Goal: Task Accomplishment & Management: Complete application form

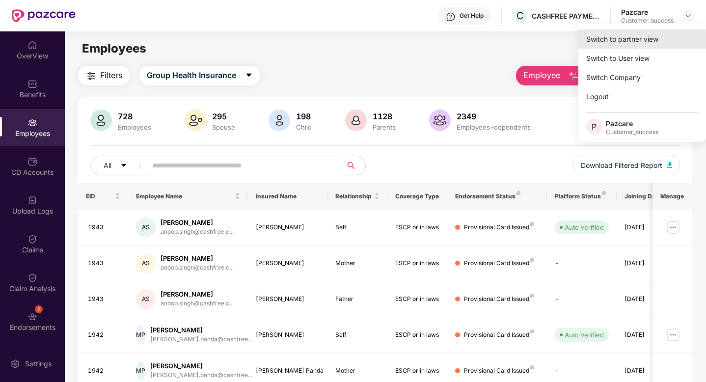
click at [610, 37] on div "Switch to partner view" at bounding box center [643, 38] width 128 height 19
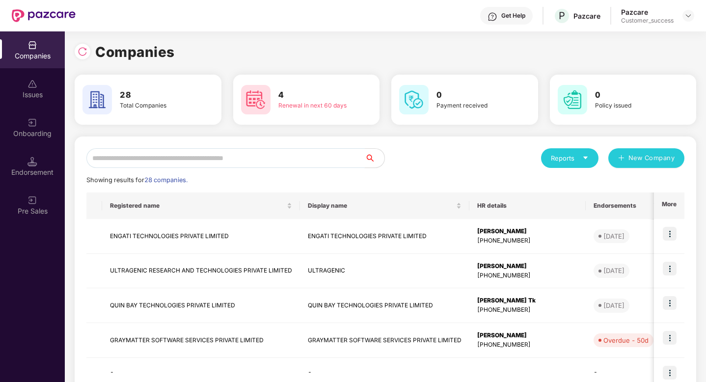
click at [196, 154] on input "text" at bounding box center [225, 158] width 278 height 20
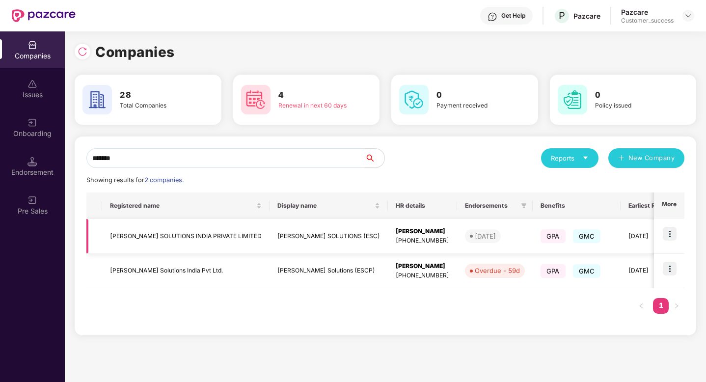
type input "*******"
click at [676, 236] on img at bounding box center [670, 234] width 14 height 14
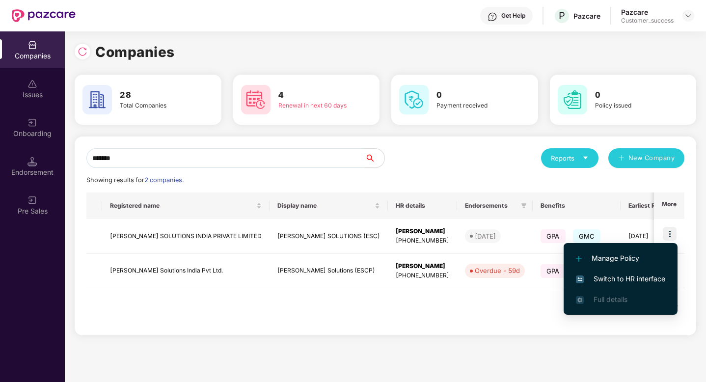
click at [638, 275] on span "Switch to HR interface" at bounding box center [620, 279] width 89 height 11
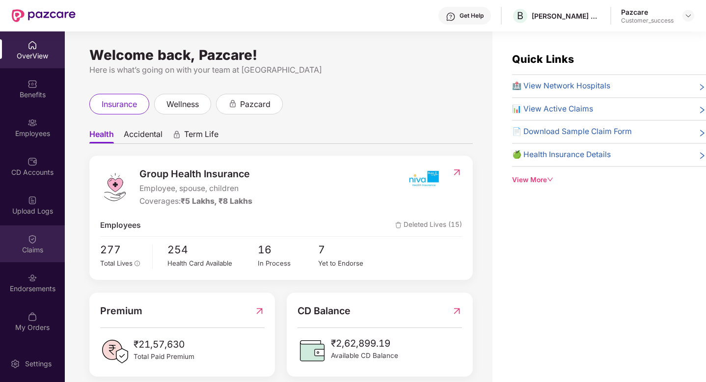
click at [25, 238] on div "Claims" at bounding box center [32, 243] width 65 height 37
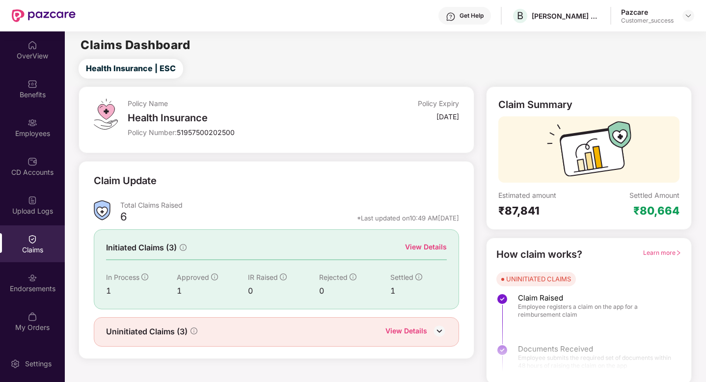
click at [411, 245] on div "View Details" at bounding box center [426, 247] width 42 height 11
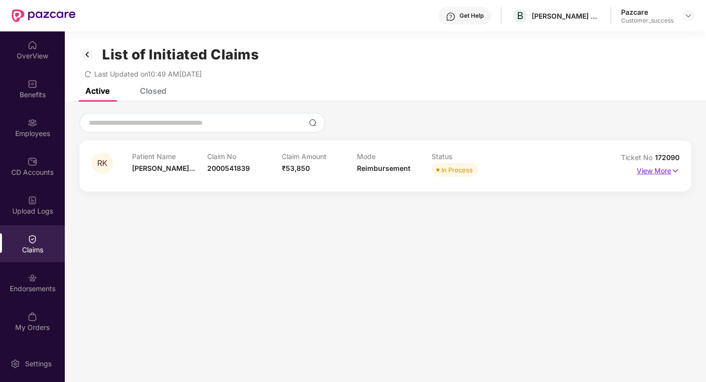
click at [653, 172] on p "View More" at bounding box center [658, 169] width 43 height 13
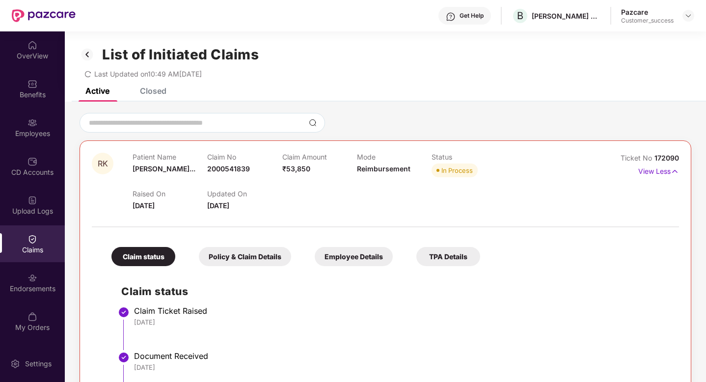
click at [149, 93] on div "Closed" at bounding box center [153, 91] width 27 height 10
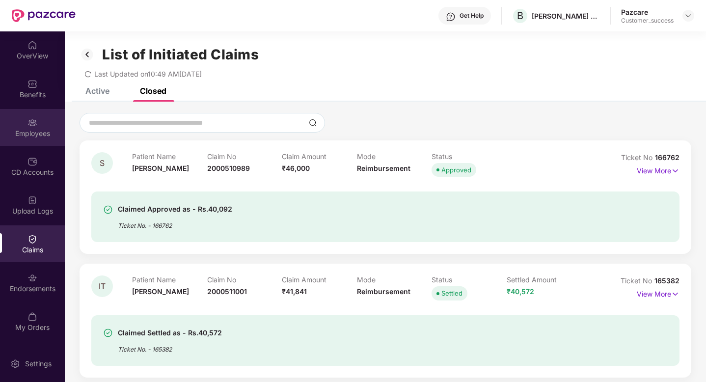
click at [19, 125] on div "Employees" at bounding box center [32, 127] width 65 height 37
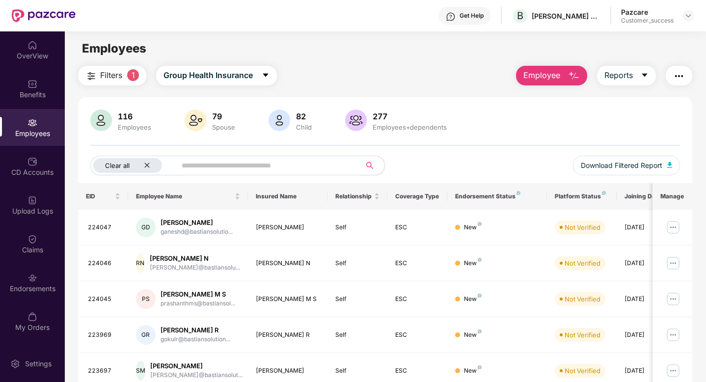
click at [144, 166] on icon "close" at bounding box center [147, 165] width 6 height 6
click at [691, 15] on img at bounding box center [689, 16] width 8 height 8
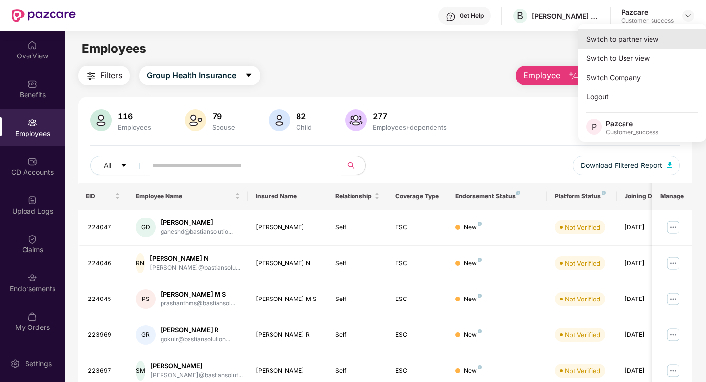
click at [656, 40] on div "Switch to partner view" at bounding box center [643, 38] width 128 height 19
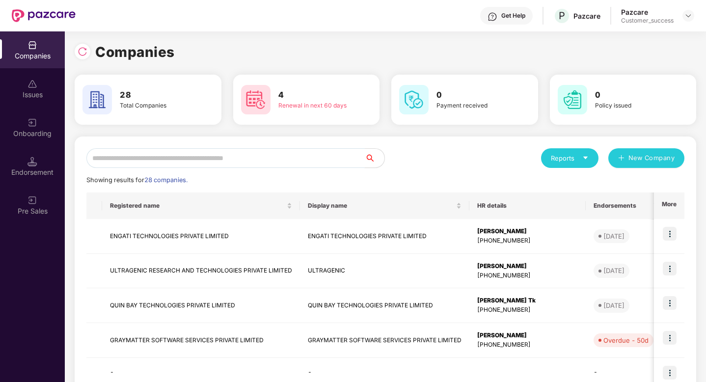
click at [202, 153] on input "text" at bounding box center [225, 158] width 278 height 20
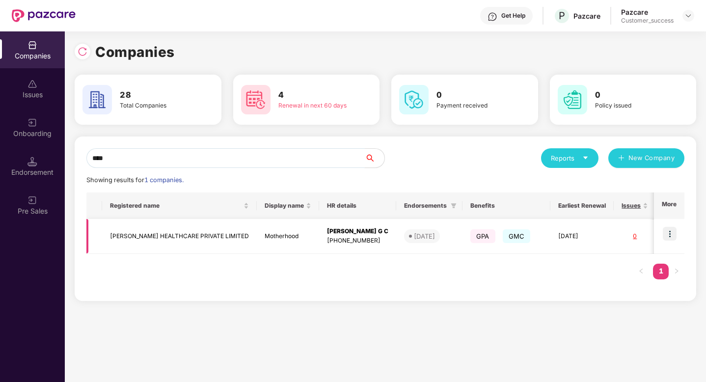
type input "****"
click at [672, 229] on img at bounding box center [670, 234] width 14 height 14
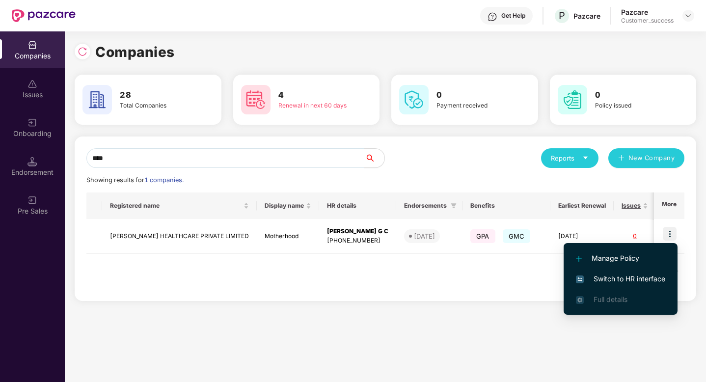
click at [644, 279] on span "Switch to HR interface" at bounding box center [620, 279] width 89 height 11
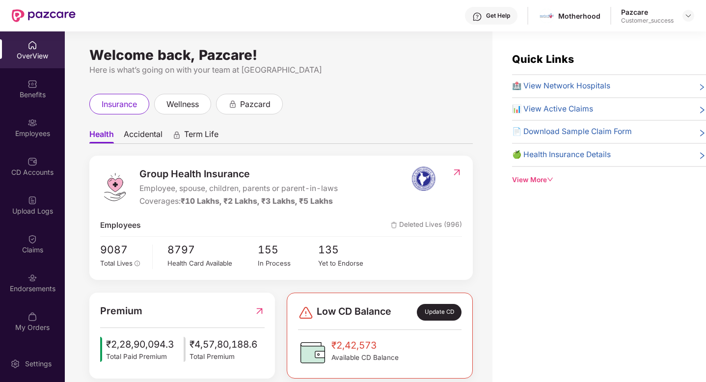
click at [25, 136] on div "Employees" at bounding box center [32, 134] width 65 height 10
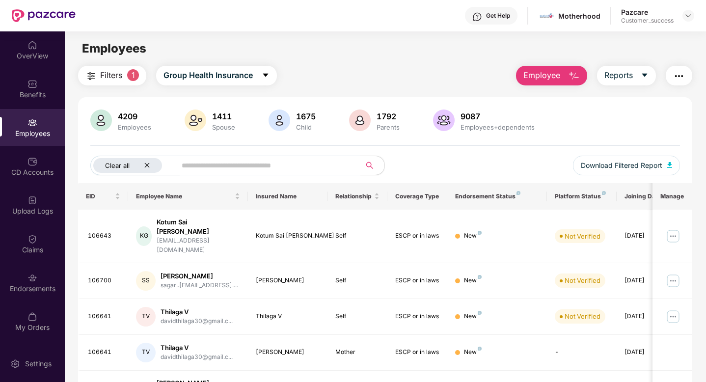
click at [152, 167] on div "Clear all" at bounding box center [127, 165] width 69 height 15
click at [155, 164] on input "text" at bounding box center [240, 165] width 176 height 15
paste input "******"
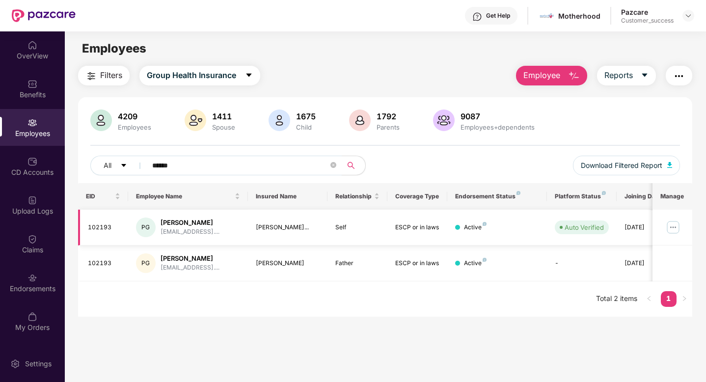
type input "******"
click at [677, 227] on img at bounding box center [673, 228] width 16 height 16
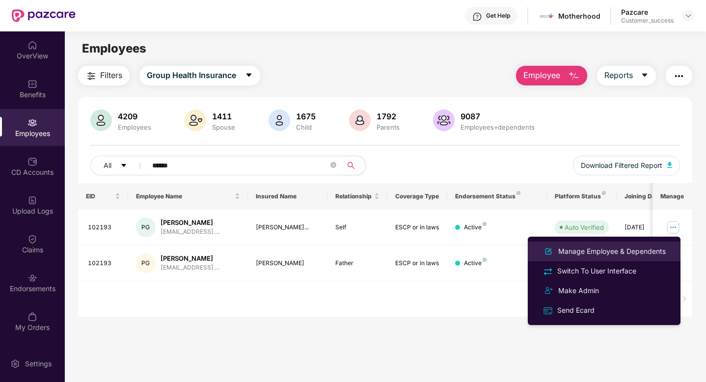
click at [585, 258] on li "Manage Employee & Dependents" at bounding box center [604, 252] width 153 height 20
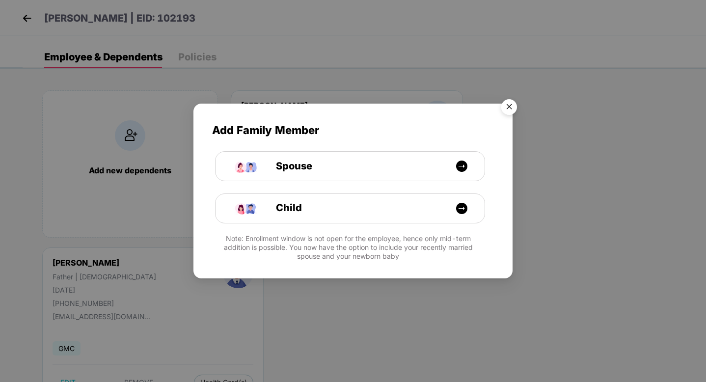
click at [505, 107] on img "Close" at bounding box center [510, 109] width 28 height 28
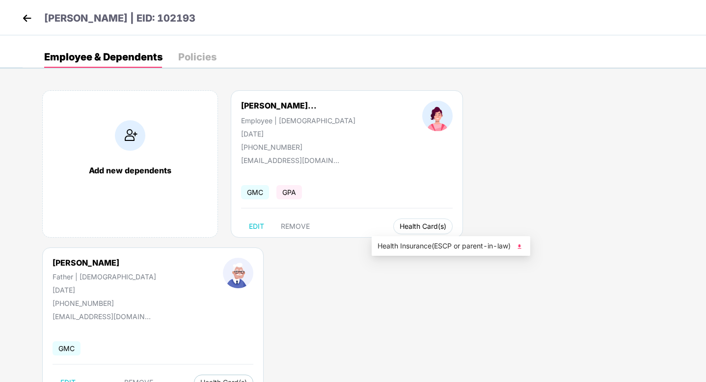
click at [393, 231] on button "Health Card(s)" at bounding box center [422, 227] width 59 height 16
click at [446, 249] on span "Health Insurance(ESCP or parent-in-law)" at bounding box center [451, 246] width 147 height 11
click at [28, 14] on img at bounding box center [27, 18] width 15 height 15
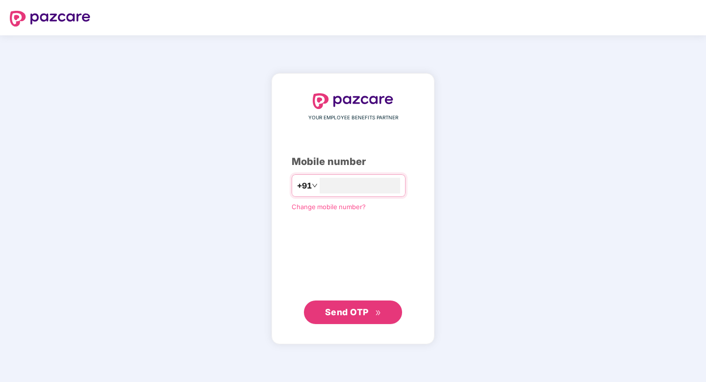
type input "**********"
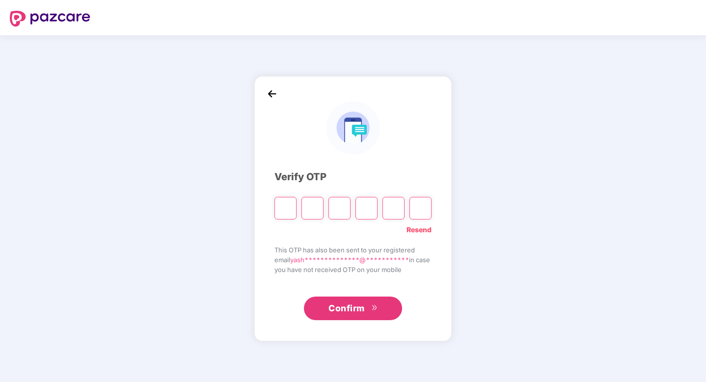
paste input "*"
type input "*"
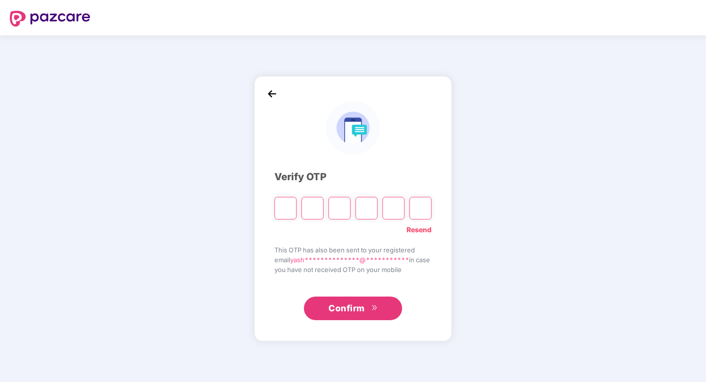
type input "*"
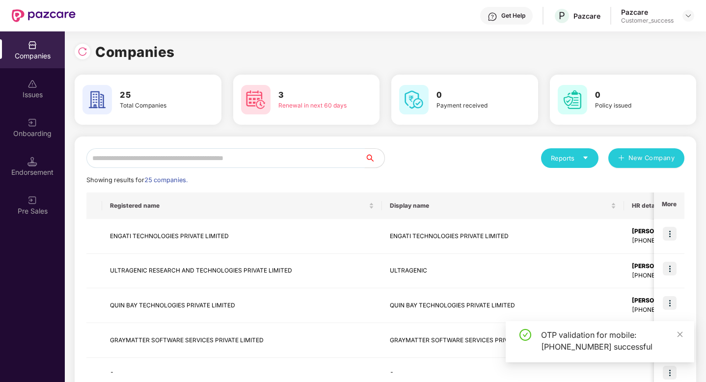
click at [158, 163] on input "text" at bounding box center [225, 158] width 278 height 20
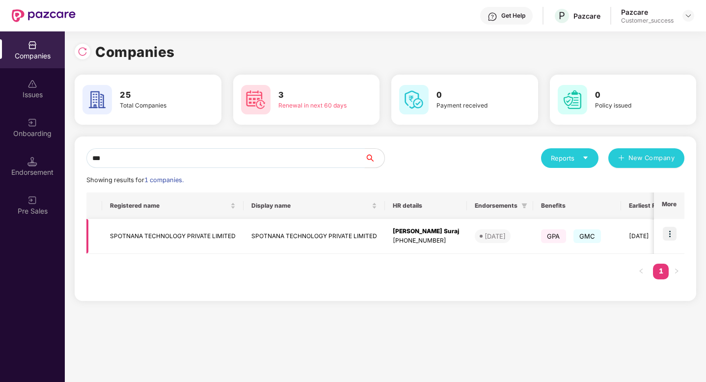
type input "***"
click at [670, 234] on img at bounding box center [670, 234] width 14 height 14
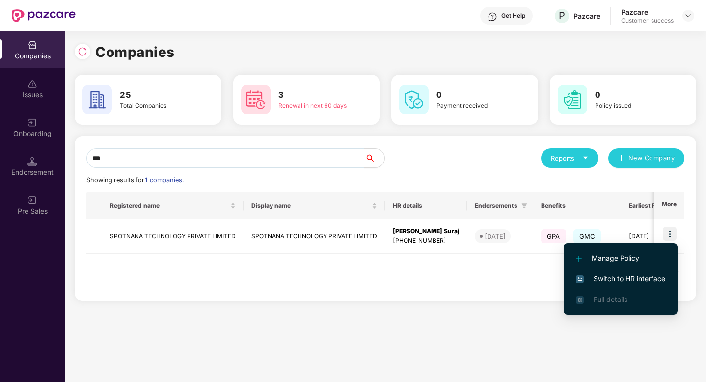
click at [635, 280] on span "Switch to HR interface" at bounding box center [620, 279] width 89 height 11
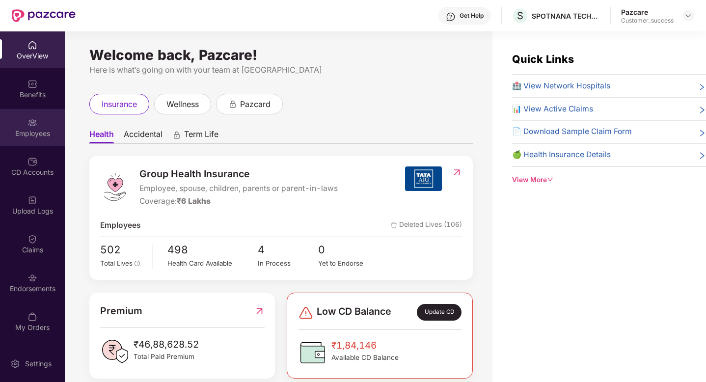
click at [34, 138] on div "Employees" at bounding box center [32, 134] width 65 height 10
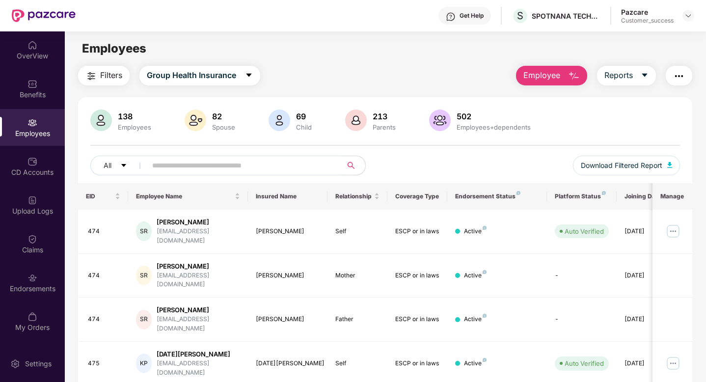
click at [169, 167] on input "text" at bounding box center [240, 165] width 176 height 15
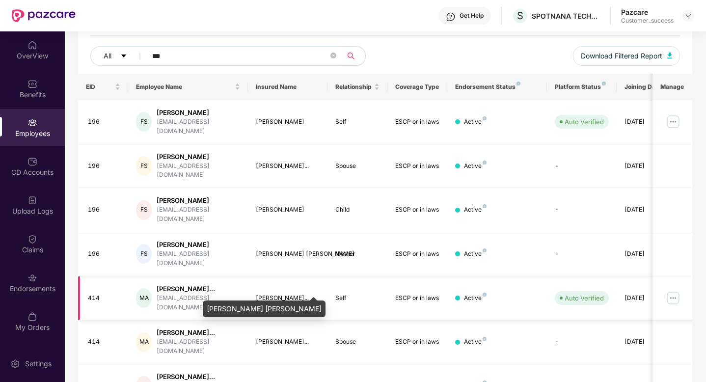
scroll to position [107, 0]
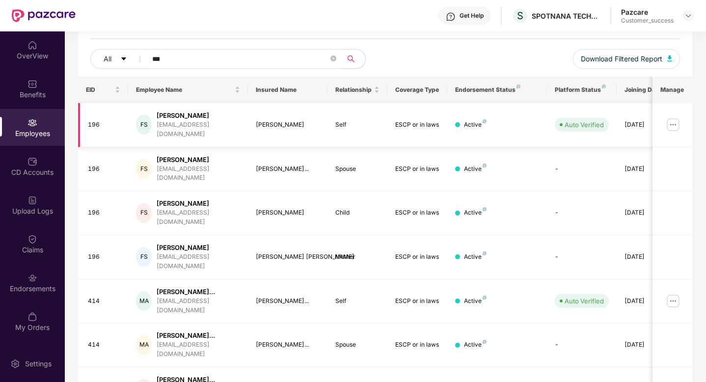
type input "***"
click at [672, 122] on img at bounding box center [673, 125] width 16 height 16
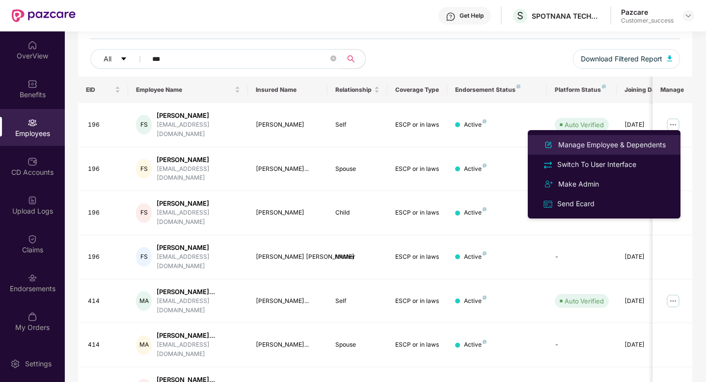
click at [643, 147] on div "Manage Employee & Dependents" at bounding box center [611, 144] width 111 height 11
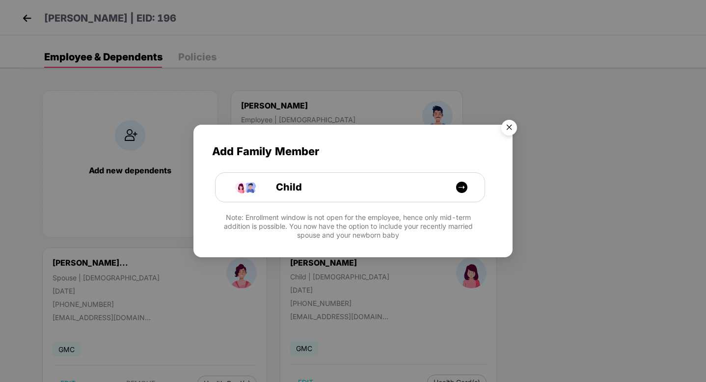
click at [508, 130] on img "Close" at bounding box center [510, 129] width 28 height 28
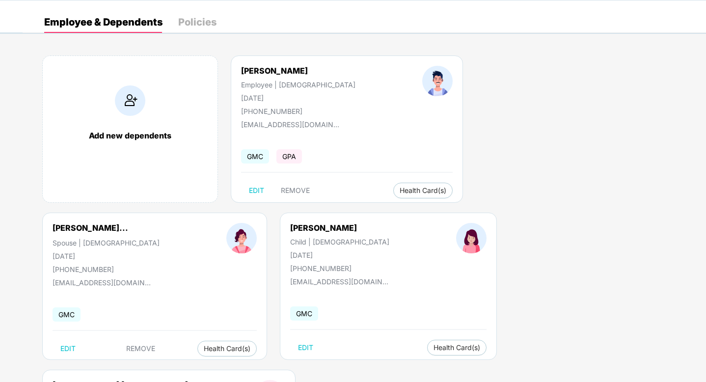
scroll to position [37, 0]
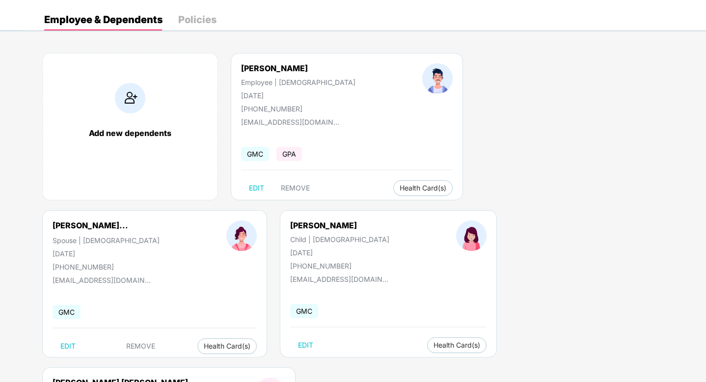
click at [142, 113] on img at bounding box center [130, 98] width 30 height 30
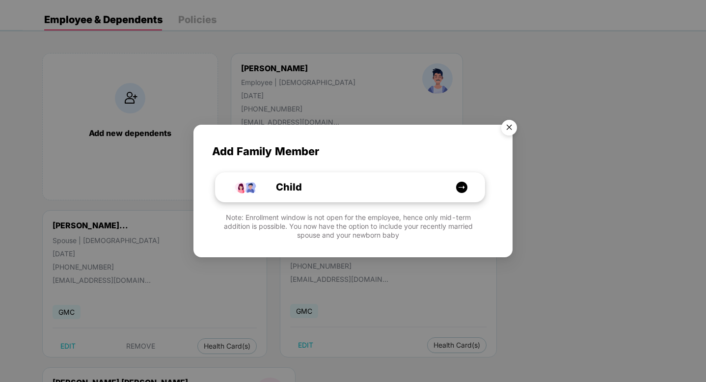
click at [359, 188] on div "Child" at bounding box center [355, 187] width 202 height 15
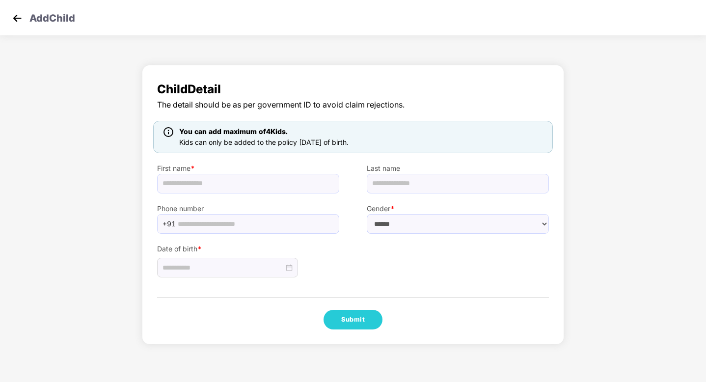
scroll to position [0, 0]
click at [254, 182] on input "text" at bounding box center [248, 184] width 182 height 20
paste input "**********"
type input "**********"
click at [403, 224] on select "****** **** ******" at bounding box center [458, 224] width 182 height 20
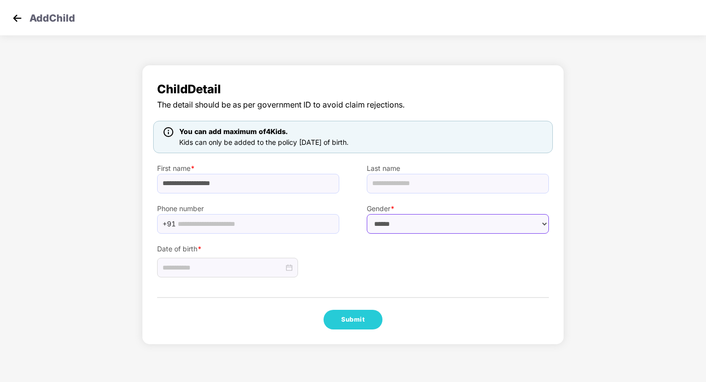
select select "******"
click at [367, 214] on select "****** **** ******" at bounding box center [458, 224] width 182 height 20
click at [289, 267] on div at bounding box center [228, 267] width 130 height 11
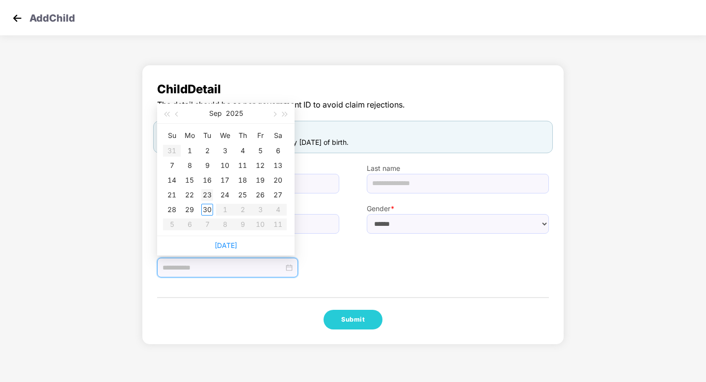
type input "**********"
click at [204, 194] on div "23" at bounding box center [207, 195] width 12 height 12
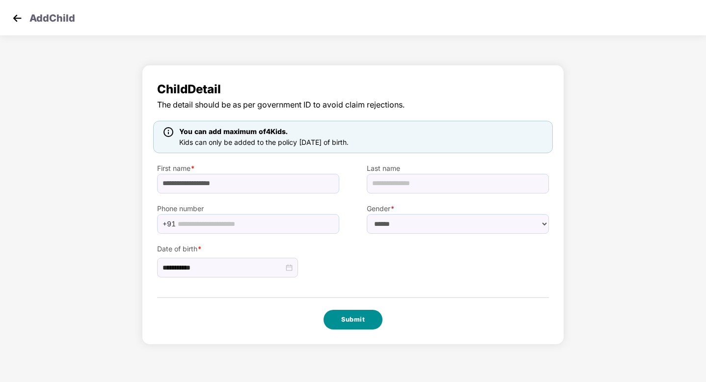
click at [352, 310] on button "Submit" at bounding box center [353, 320] width 59 height 20
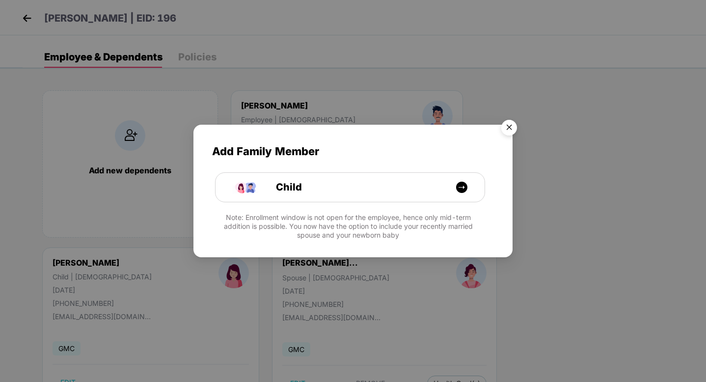
click at [508, 125] on img "Close" at bounding box center [510, 129] width 28 height 28
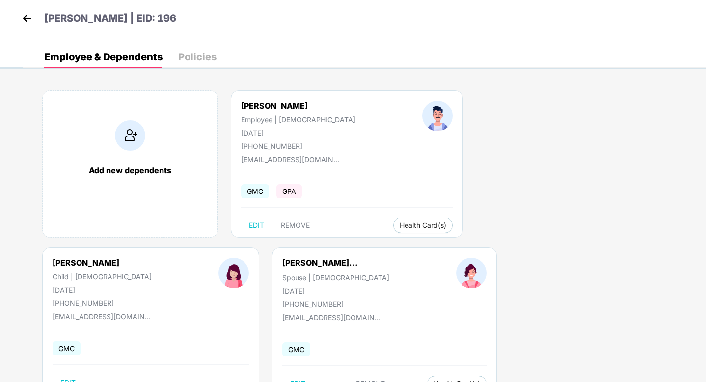
click at [29, 21] on img at bounding box center [27, 18] width 15 height 15
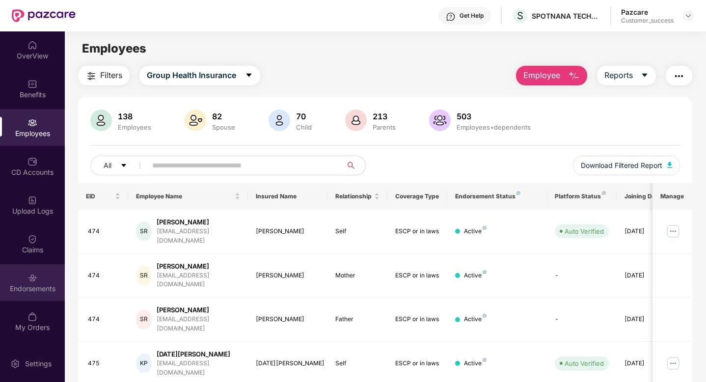
click at [34, 286] on div "Endorsements" at bounding box center [32, 289] width 65 height 10
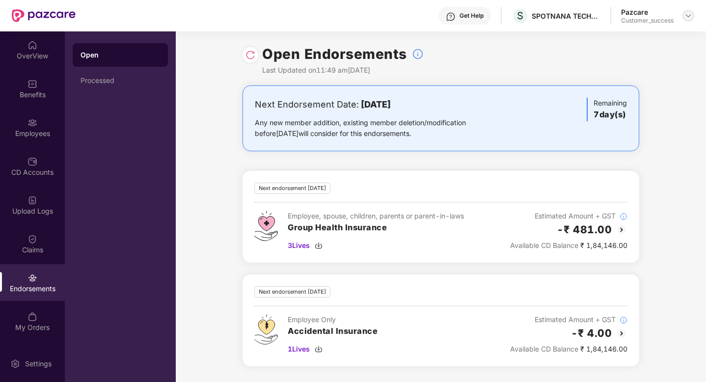
click at [689, 17] on img at bounding box center [689, 16] width 8 height 8
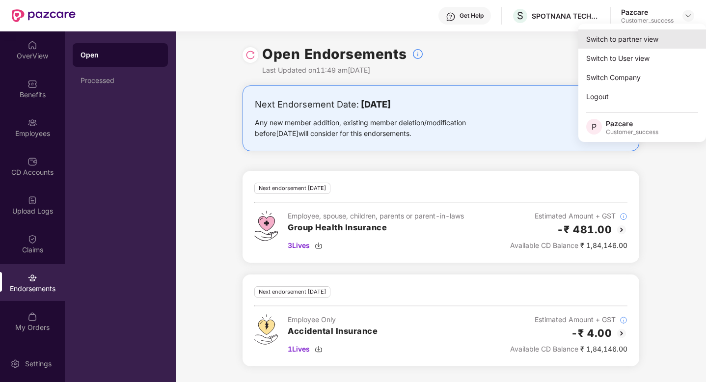
click at [633, 44] on div "Switch to partner view" at bounding box center [643, 38] width 128 height 19
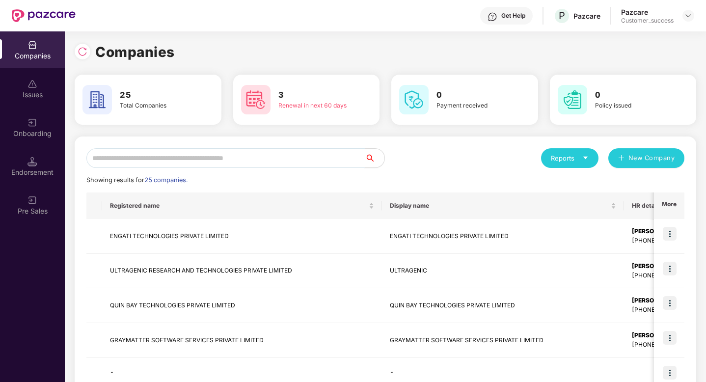
click at [332, 162] on input "text" at bounding box center [225, 158] width 278 height 20
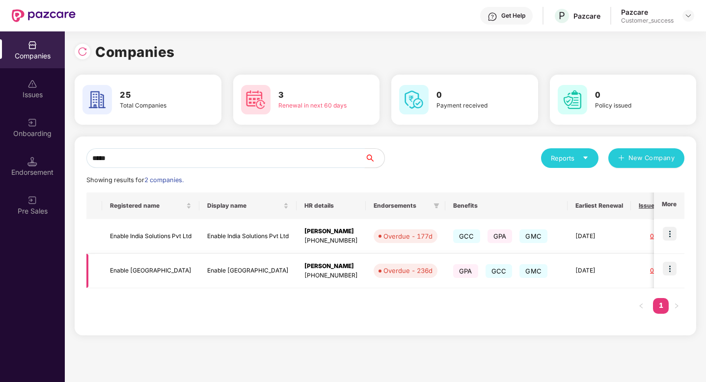
type input "*****"
click at [669, 269] on img at bounding box center [670, 269] width 14 height 14
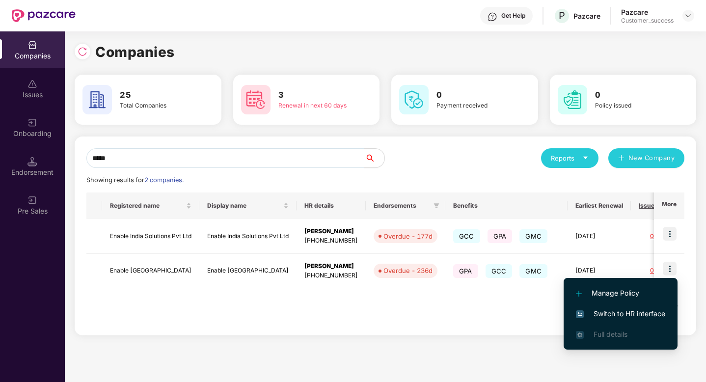
click at [636, 312] on span "Switch to HR interface" at bounding box center [620, 313] width 89 height 11
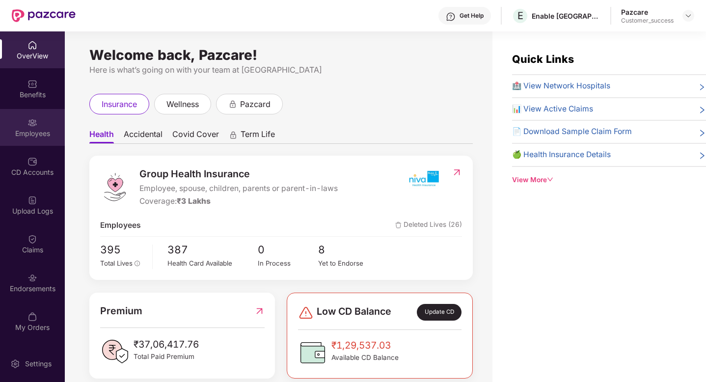
click at [30, 131] on div "Employees" at bounding box center [32, 134] width 65 height 10
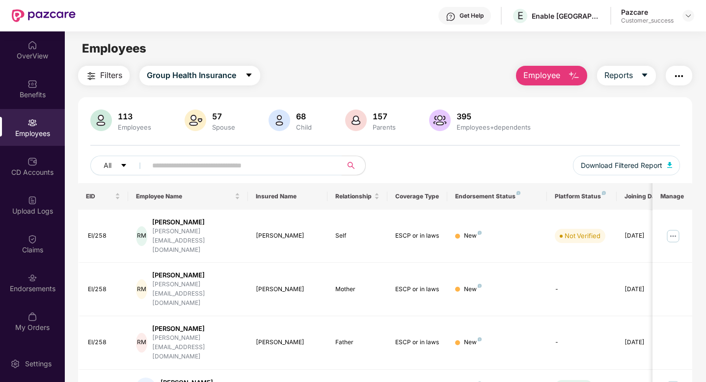
click at [158, 162] on input "text" at bounding box center [240, 165] width 176 height 15
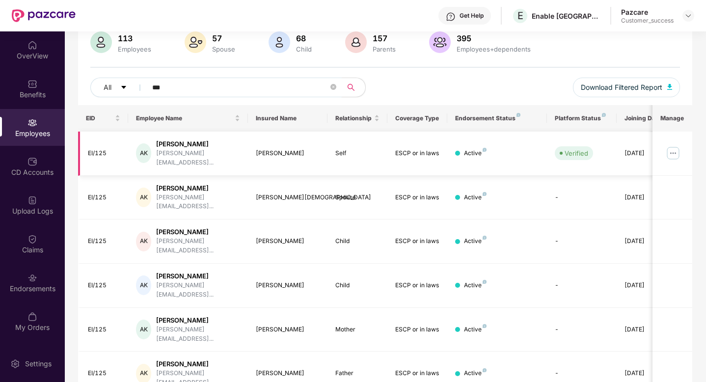
type input "***"
click at [672, 149] on img at bounding box center [673, 153] width 16 height 16
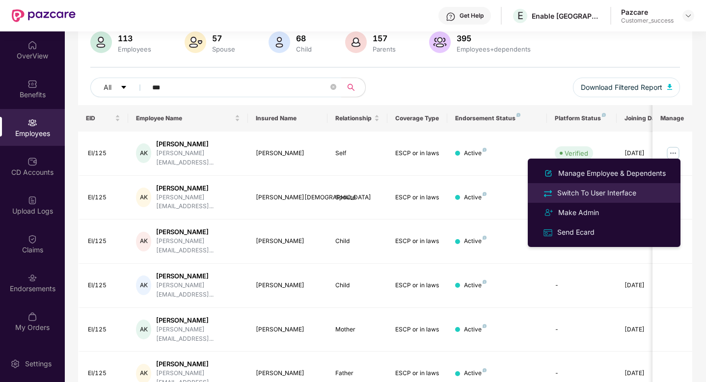
click at [575, 194] on div "Switch To User Interface" at bounding box center [596, 193] width 83 height 11
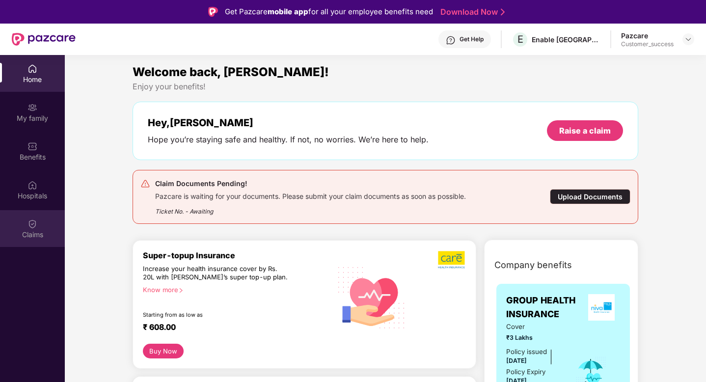
click at [27, 231] on div "Claims" at bounding box center [32, 235] width 65 height 10
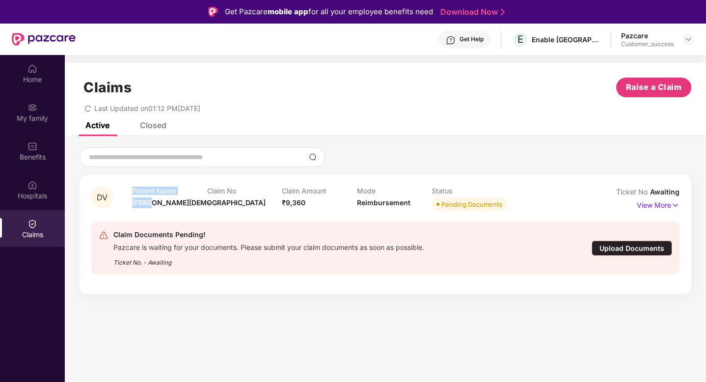
drag, startPoint x: 131, startPoint y: 202, endPoint x: 175, endPoint y: 202, distance: 44.7
click at [166, 202] on div "DV Patient Name [PERSON_NAME] Claim No - Claim Amount ₹9,360 Mode Reimbursement…" at bounding box center [336, 200] width 490 height 27
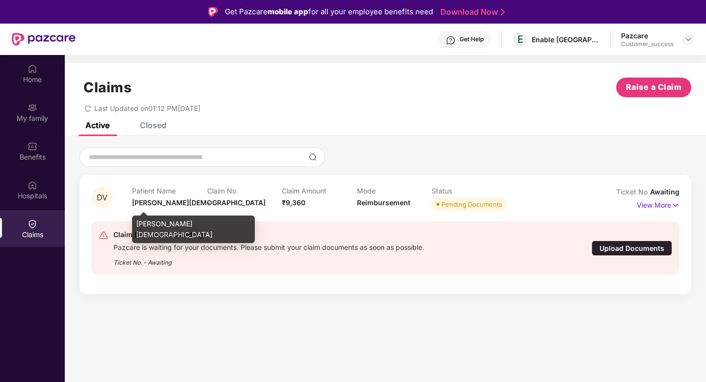
click at [175, 202] on span "[PERSON_NAME][DEMOGRAPHIC_DATA]" at bounding box center [199, 202] width 134 height 8
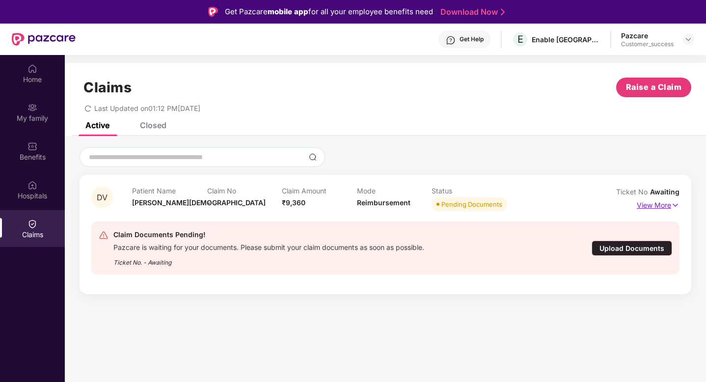
click at [645, 207] on p "View More" at bounding box center [658, 203] width 43 height 13
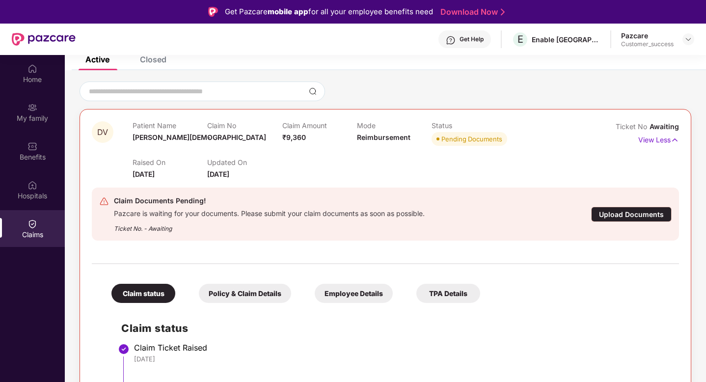
scroll to position [55, 0]
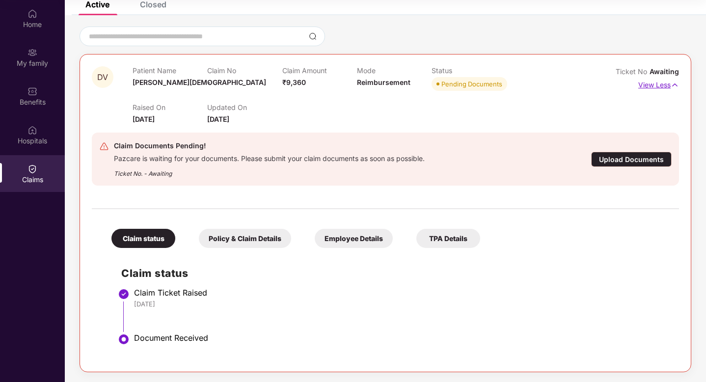
click at [644, 85] on p "View Less" at bounding box center [658, 83] width 41 height 13
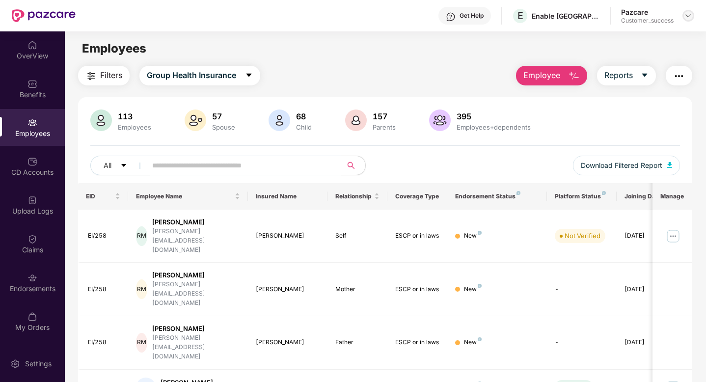
click at [690, 16] on img at bounding box center [689, 16] width 8 height 8
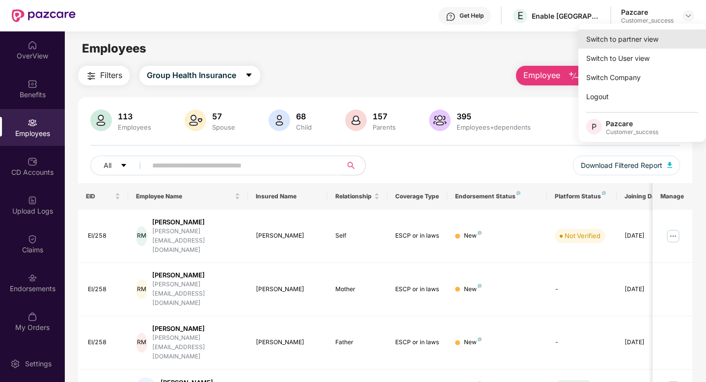
click at [652, 36] on div "Switch to partner view" at bounding box center [643, 38] width 128 height 19
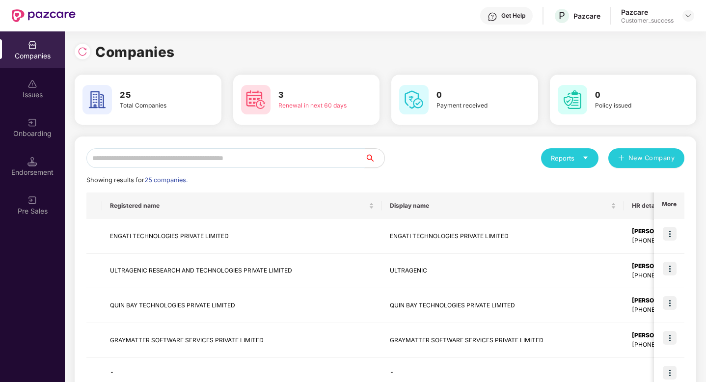
click at [280, 155] on input "text" at bounding box center [225, 158] width 278 height 20
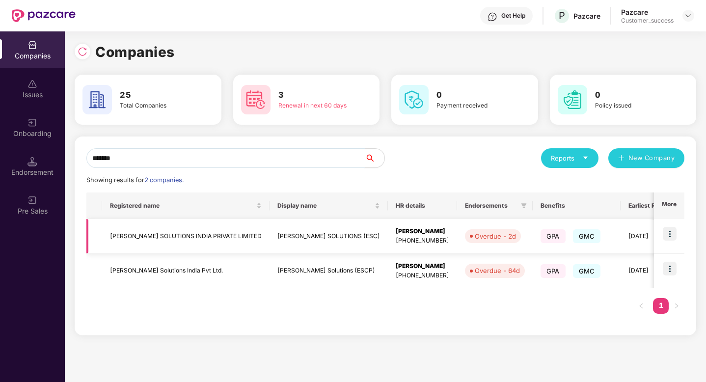
type input "*******"
click at [671, 236] on img at bounding box center [670, 234] width 14 height 14
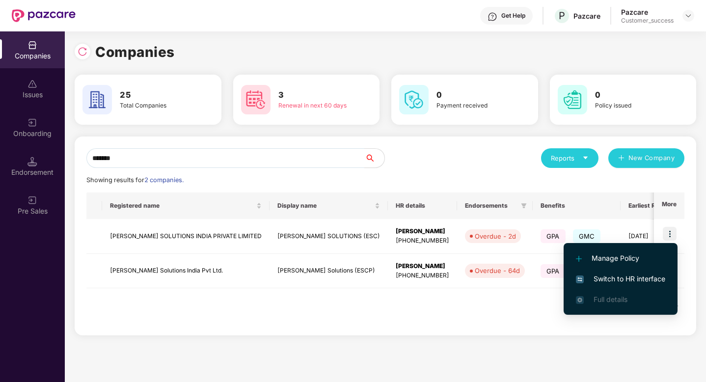
click at [618, 279] on span "Switch to HR interface" at bounding box center [620, 279] width 89 height 11
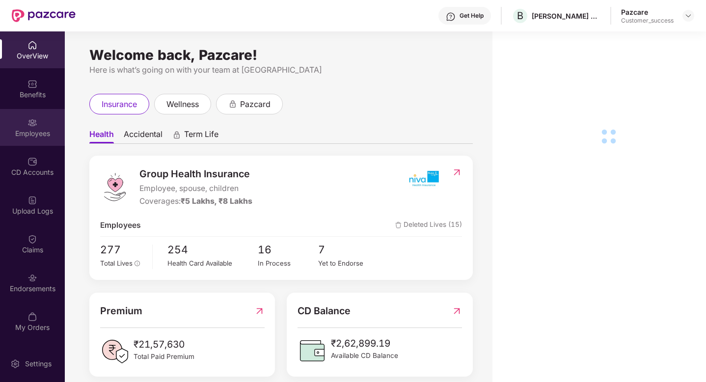
click at [23, 136] on div "Employees" at bounding box center [32, 134] width 65 height 10
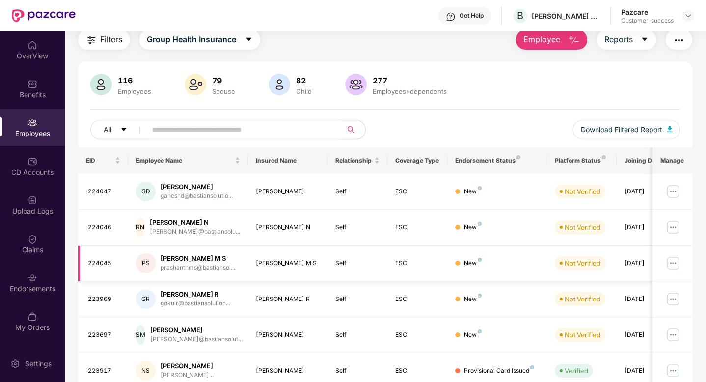
scroll to position [65, 0]
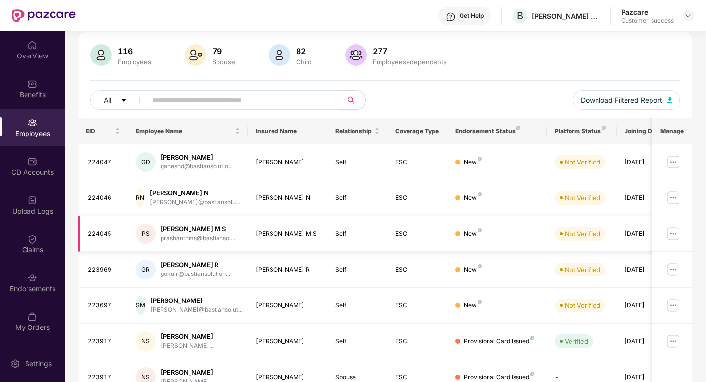
click at [676, 235] on img at bounding box center [673, 234] width 16 height 16
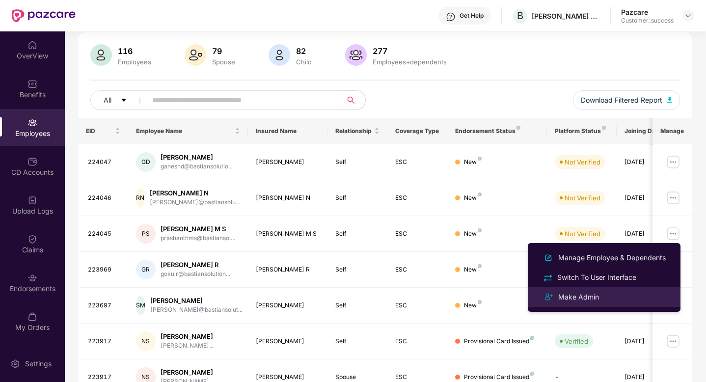
click at [612, 292] on div "Make Admin" at bounding box center [604, 297] width 127 height 12
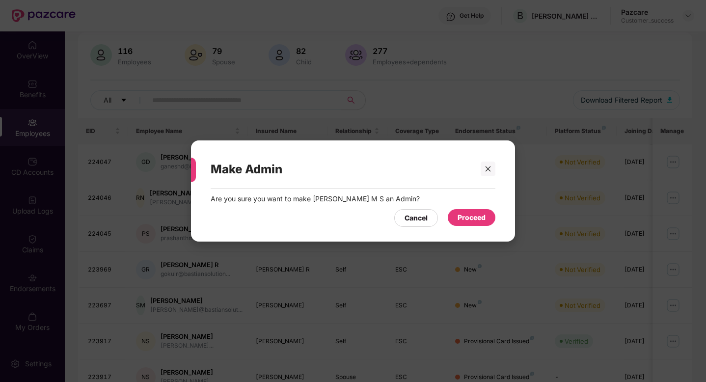
click at [453, 216] on div "Proceed" at bounding box center [472, 217] width 48 height 17
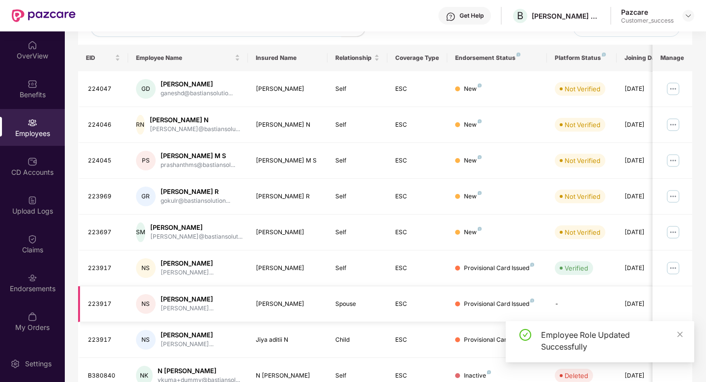
scroll to position [0, 0]
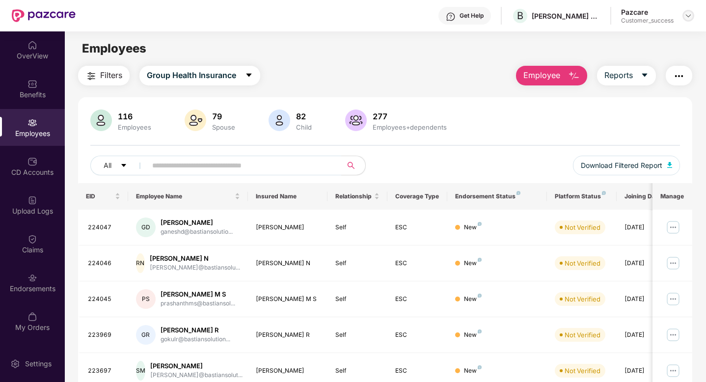
click at [688, 14] on img at bounding box center [689, 16] width 8 height 8
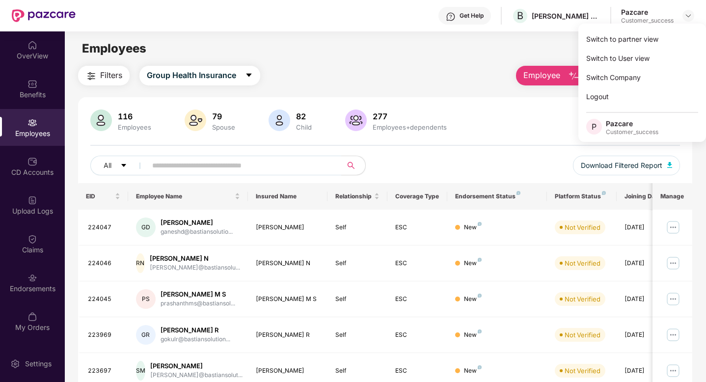
click at [478, 60] on main "Employees Filters Group Health Insurance Employee Reports 116 Employees 79 Spou…" at bounding box center [385, 222] width 641 height 382
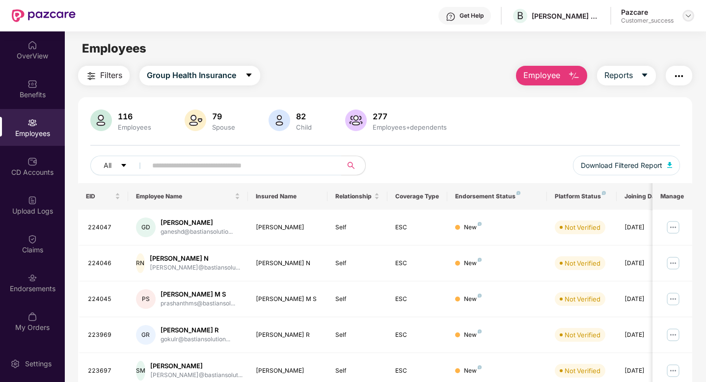
click at [686, 18] on img at bounding box center [689, 16] width 8 height 8
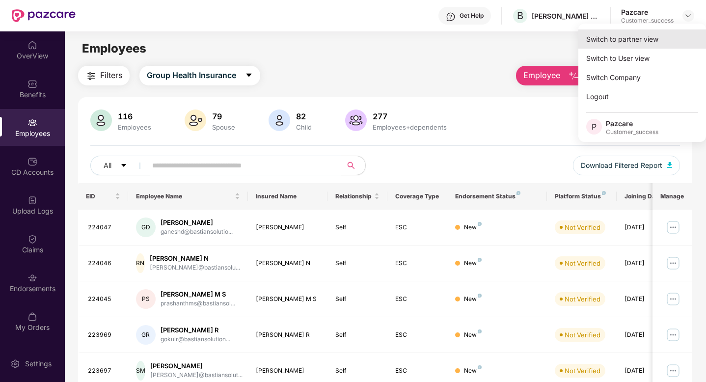
click at [649, 32] on div "Switch to partner view" at bounding box center [643, 38] width 128 height 19
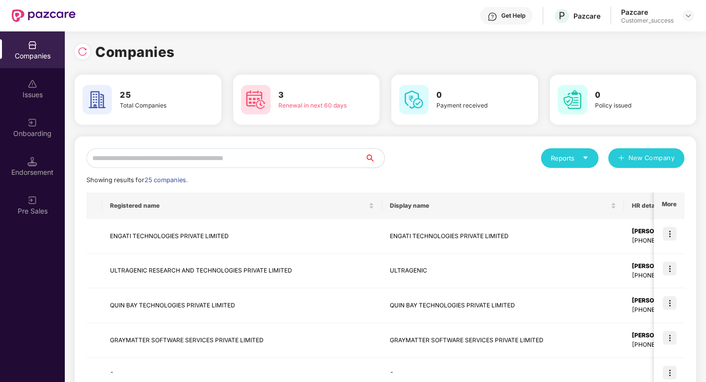
click at [312, 160] on input "text" at bounding box center [225, 158] width 278 height 20
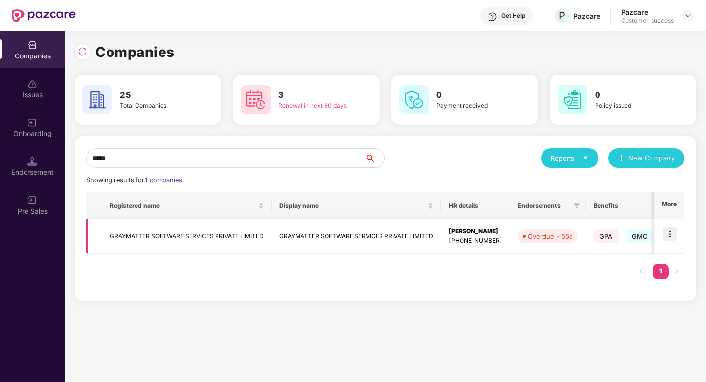
type input "*****"
click at [667, 232] on img at bounding box center [670, 234] width 14 height 14
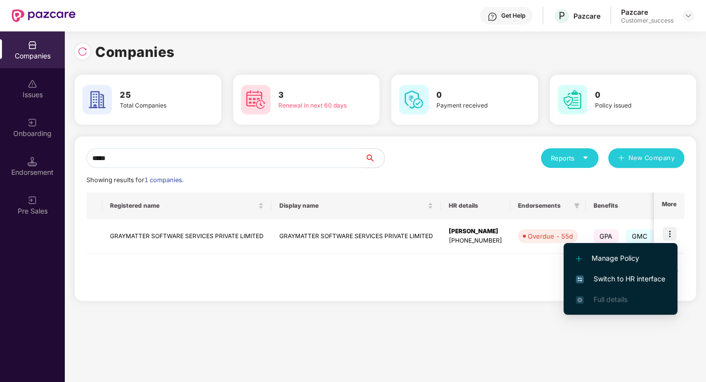
click at [632, 277] on span "Switch to HR interface" at bounding box center [620, 279] width 89 height 11
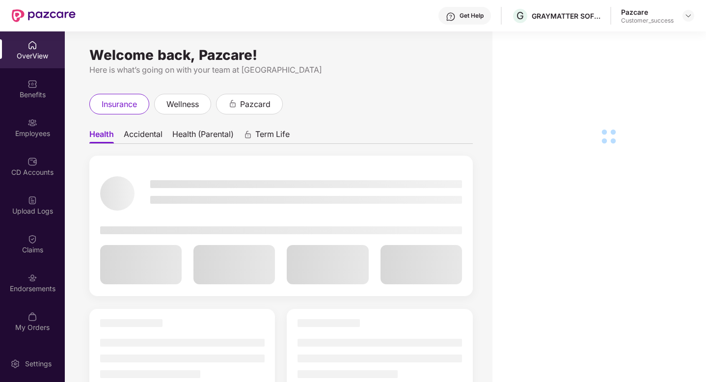
click at [24, 134] on div "Employees" at bounding box center [32, 134] width 65 height 10
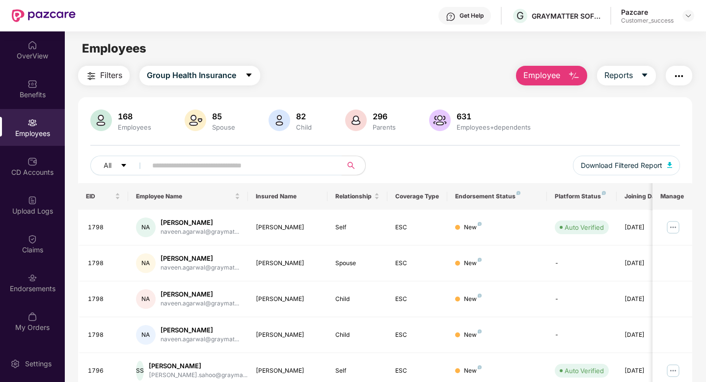
click at [173, 167] on input "text" at bounding box center [240, 165] width 176 height 15
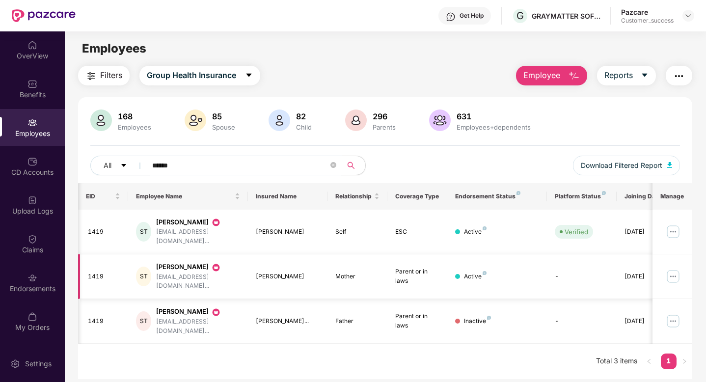
scroll to position [0, 25]
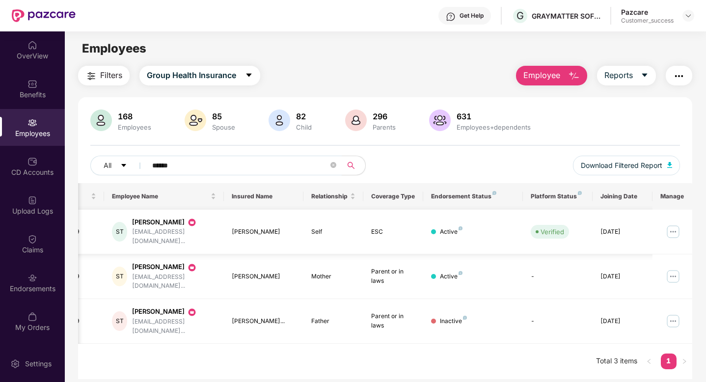
type input "******"
click at [669, 227] on img at bounding box center [673, 232] width 16 height 16
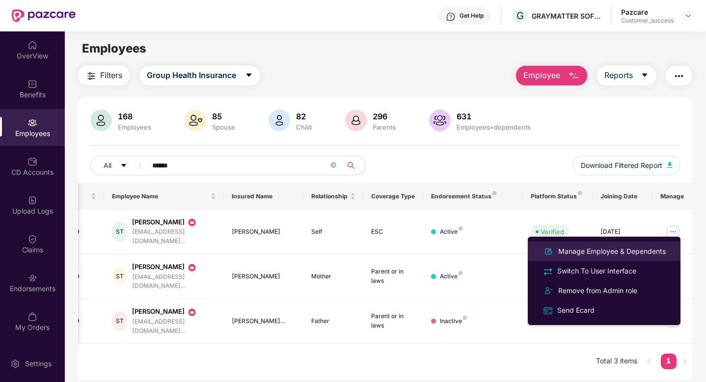
click at [626, 253] on div "Manage Employee & Dependents" at bounding box center [611, 251] width 111 height 11
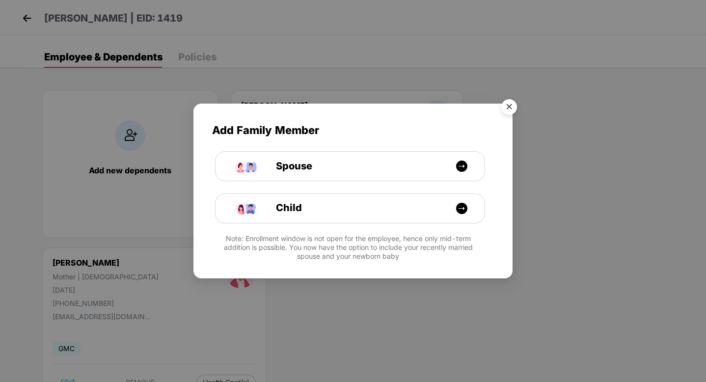
click at [507, 106] on img "Close" at bounding box center [510, 109] width 28 height 28
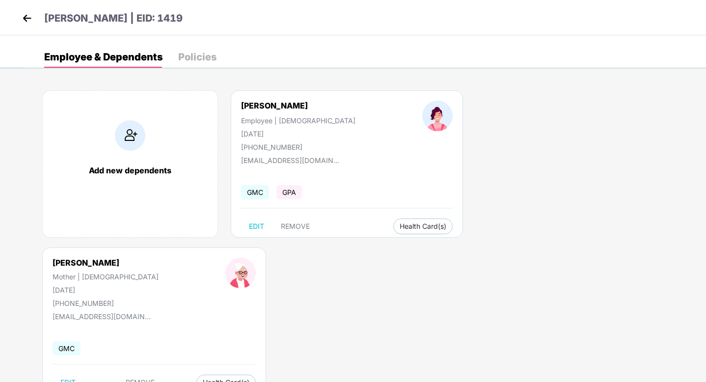
drag, startPoint x: 242, startPoint y: 132, endPoint x: 289, endPoint y: 133, distance: 47.2
click at [289, 133] on div "[DATE]" at bounding box center [298, 134] width 114 height 8
click at [290, 133] on div "[DATE]" at bounding box center [298, 134] width 114 height 8
